Goal: Information Seeking & Learning: Check status

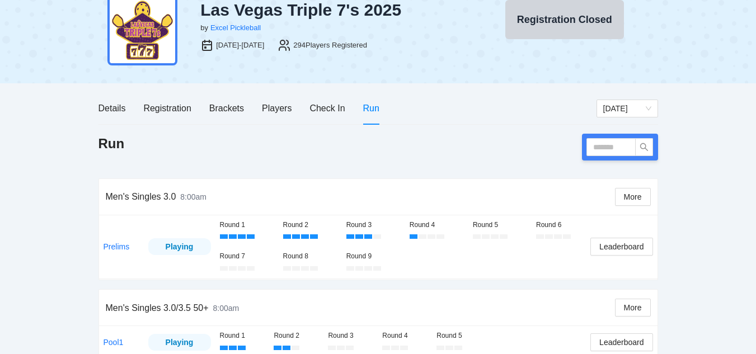
scroll to position [42, 0]
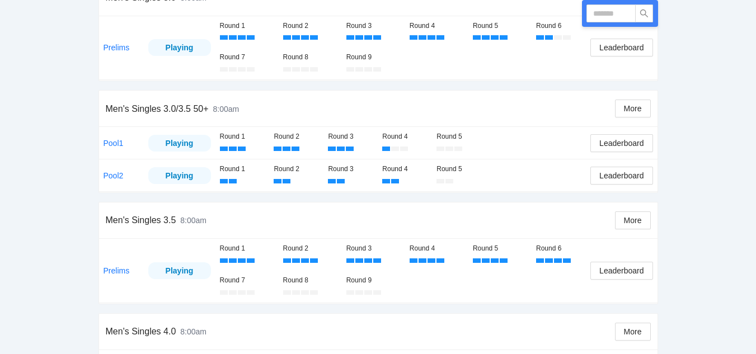
scroll to position [241, 0]
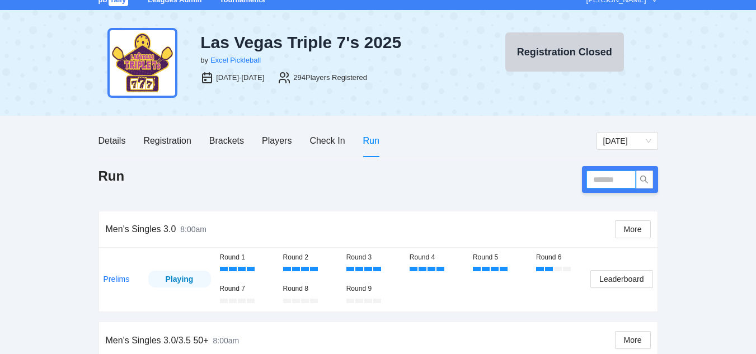
scroll to position [8, 0]
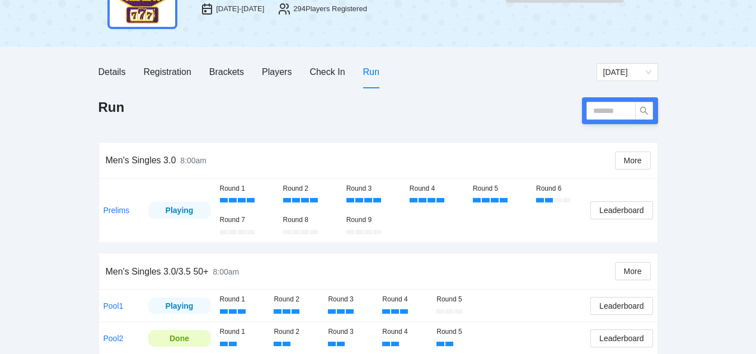
scroll to position [46, 0]
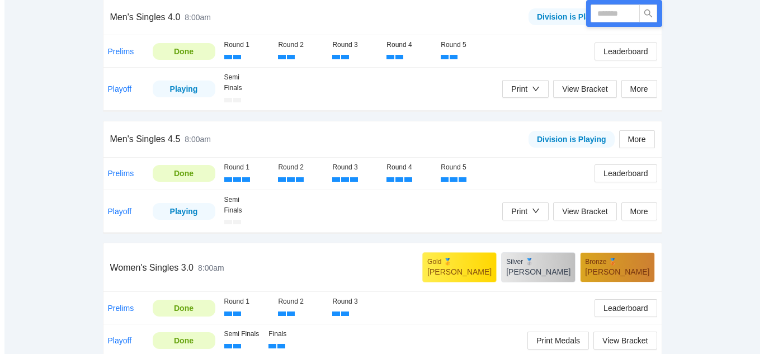
scroll to position [612, 0]
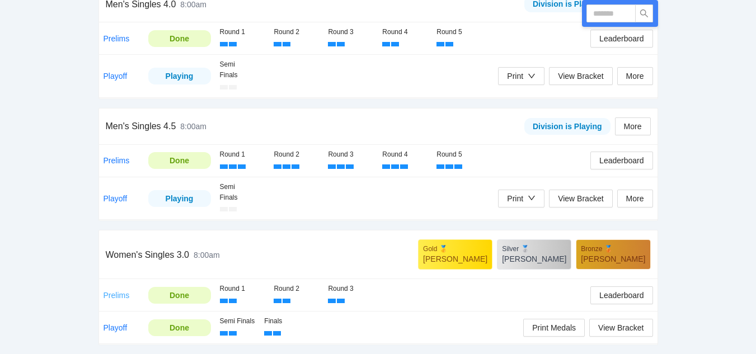
click at [114, 293] on link "Prelims" at bounding box center [116, 295] width 26 height 9
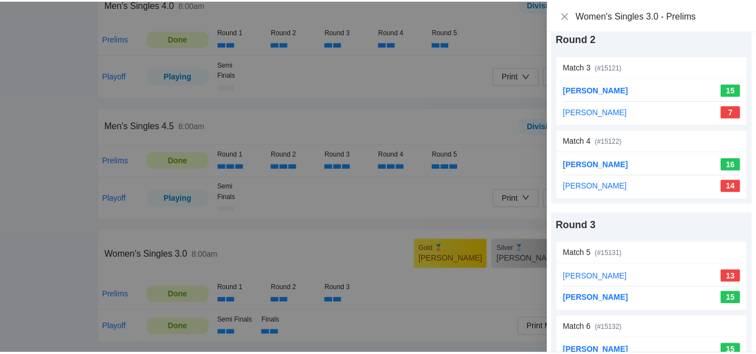
scroll to position [0, 0]
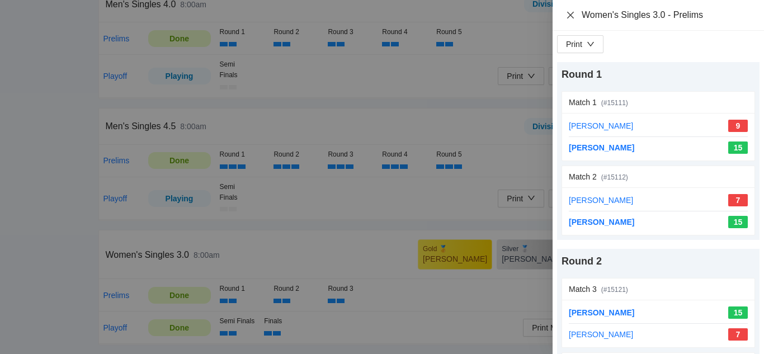
click at [570, 16] on icon "close" at bounding box center [570, 14] width 7 height 7
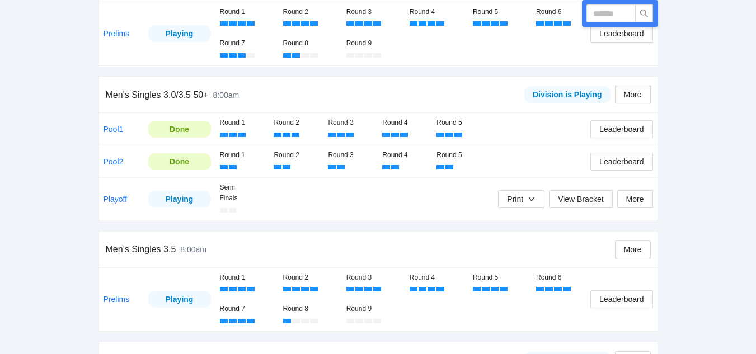
scroll to position [251, 0]
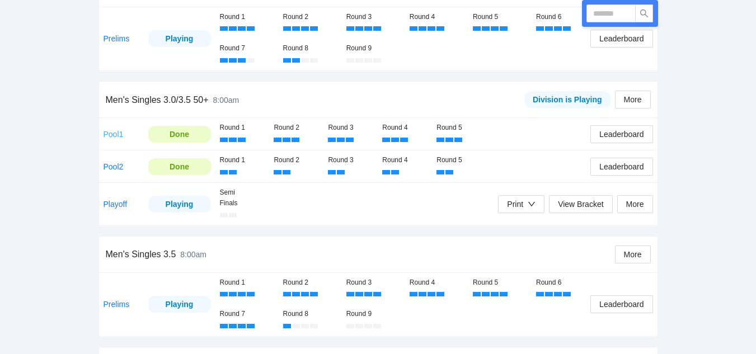
click at [110, 134] on link "Pool1" at bounding box center [113, 134] width 20 height 9
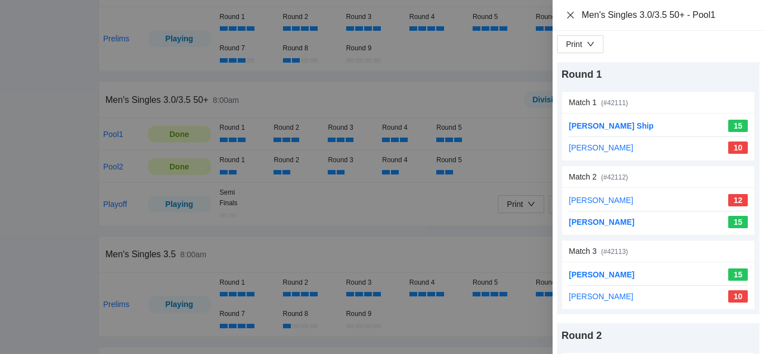
click at [571, 18] on icon "close" at bounding box center [570, 15] width 9 height 9
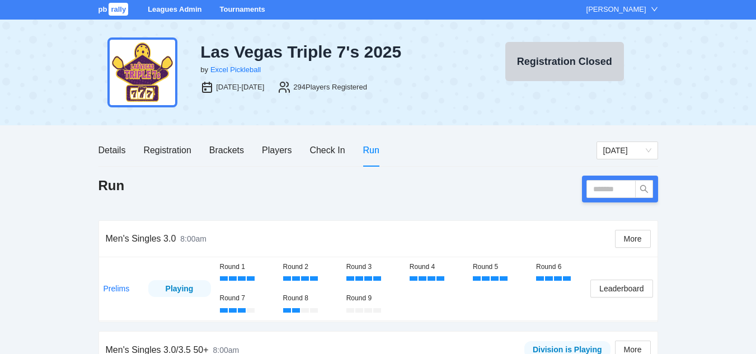
scroll to position [0, 0]
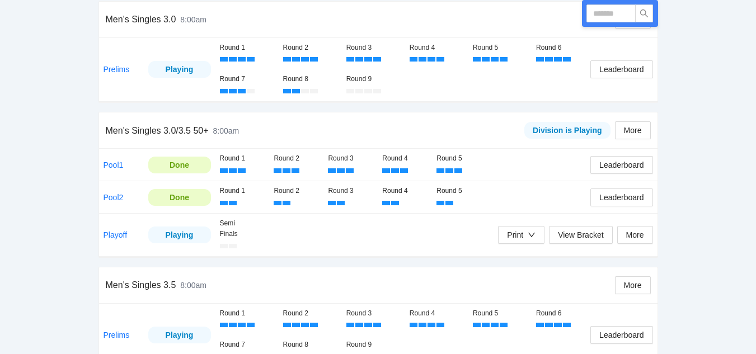
scroll to position [210, 0]
